Goal: Find specific page/section: Find specific page/section

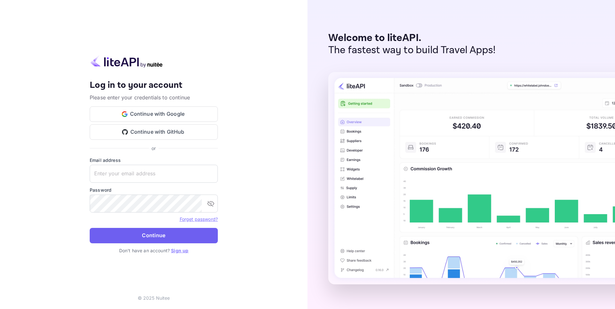
type input "[EMAIL_ADDRESS][DOMAIN_NAME]"
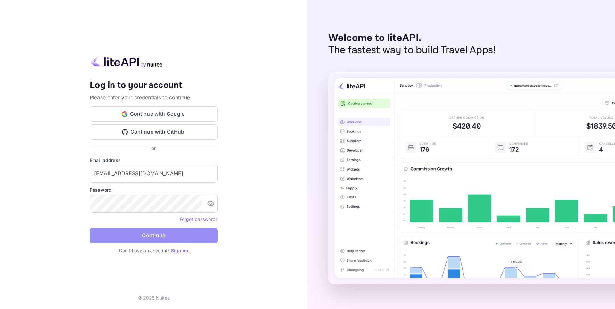
click at [141, 232] on button "Continue" at bounding box center [154, 235] width 128 height 15
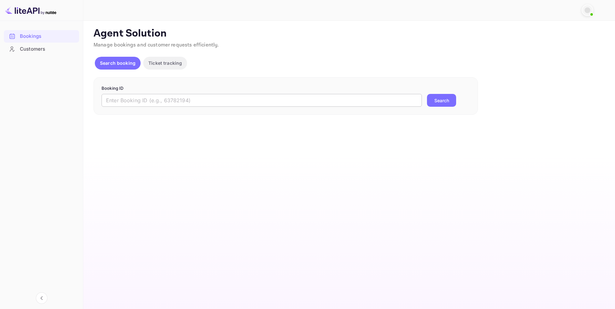
click at [192, 99] on input "text" at bounding box center [262, 100] width 320 height 13
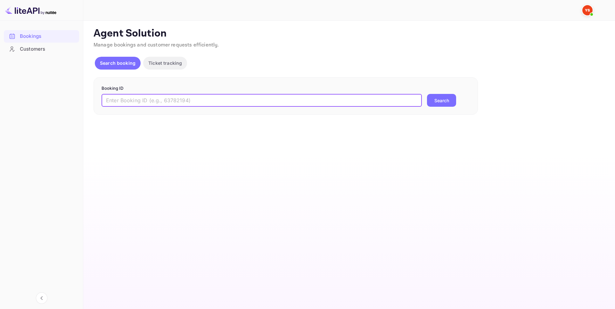
paste input "9340525"
type input "9340525"
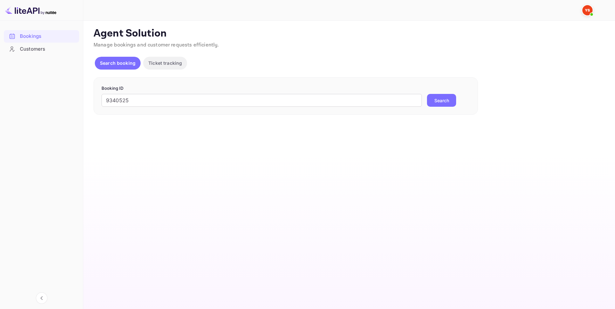
click at [452, 101] on button "Search" at bounding box center [441, 100] width 29 height 13
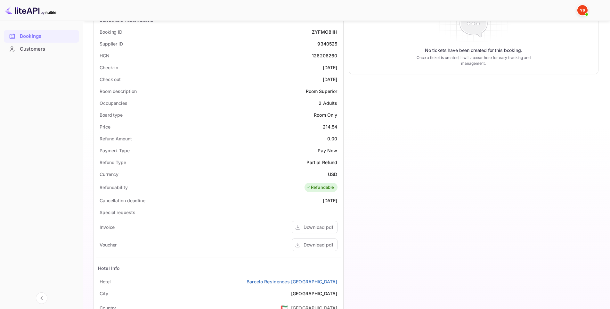
scroll to position [128, 0]
click at [315, 243] on div "Download pdf" at bounding box center [319, 243] width 30 height 7
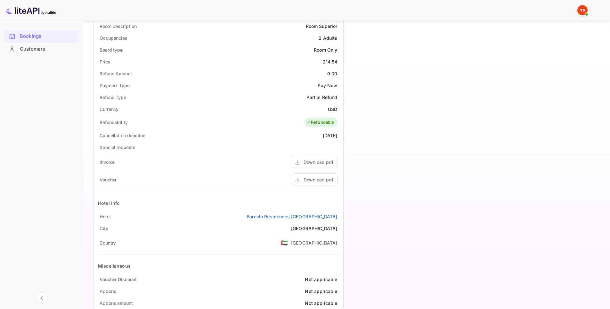
scroll to position [0, 0]
